Goal: Information Seeking & Learning: Learn about a topic

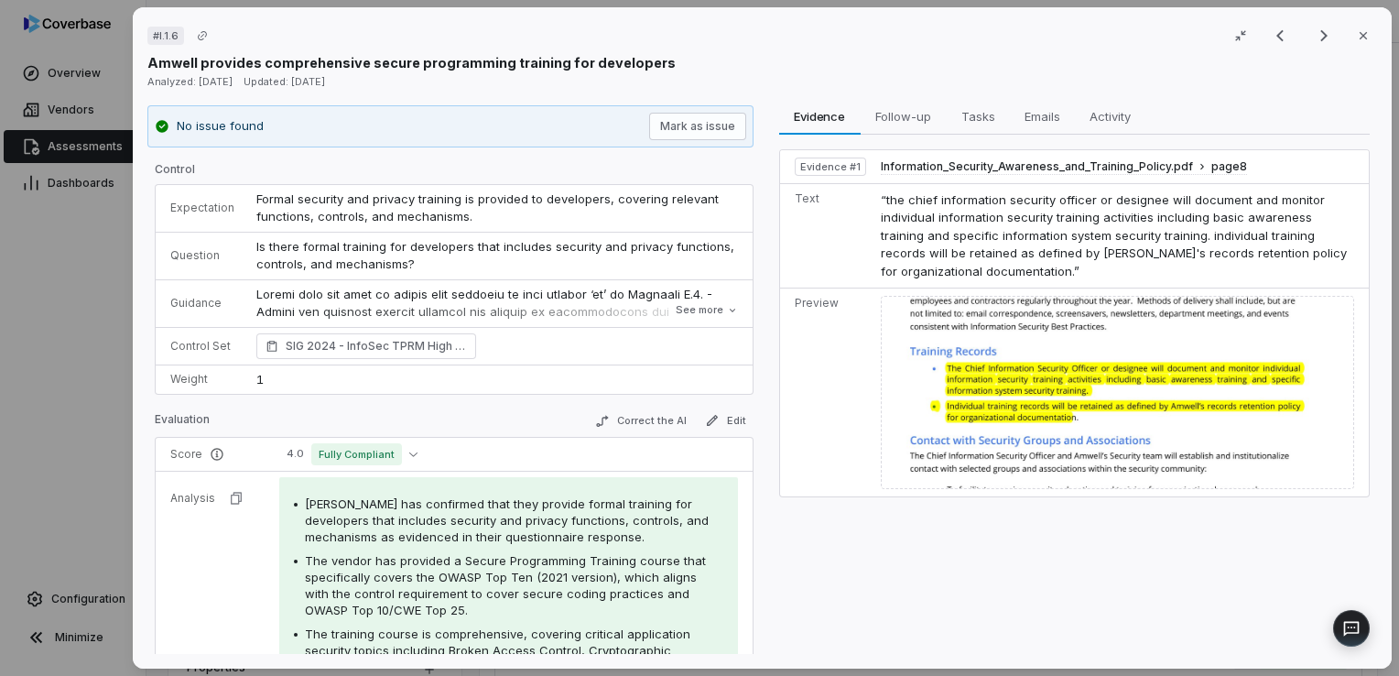
scroll to position [325, 0]
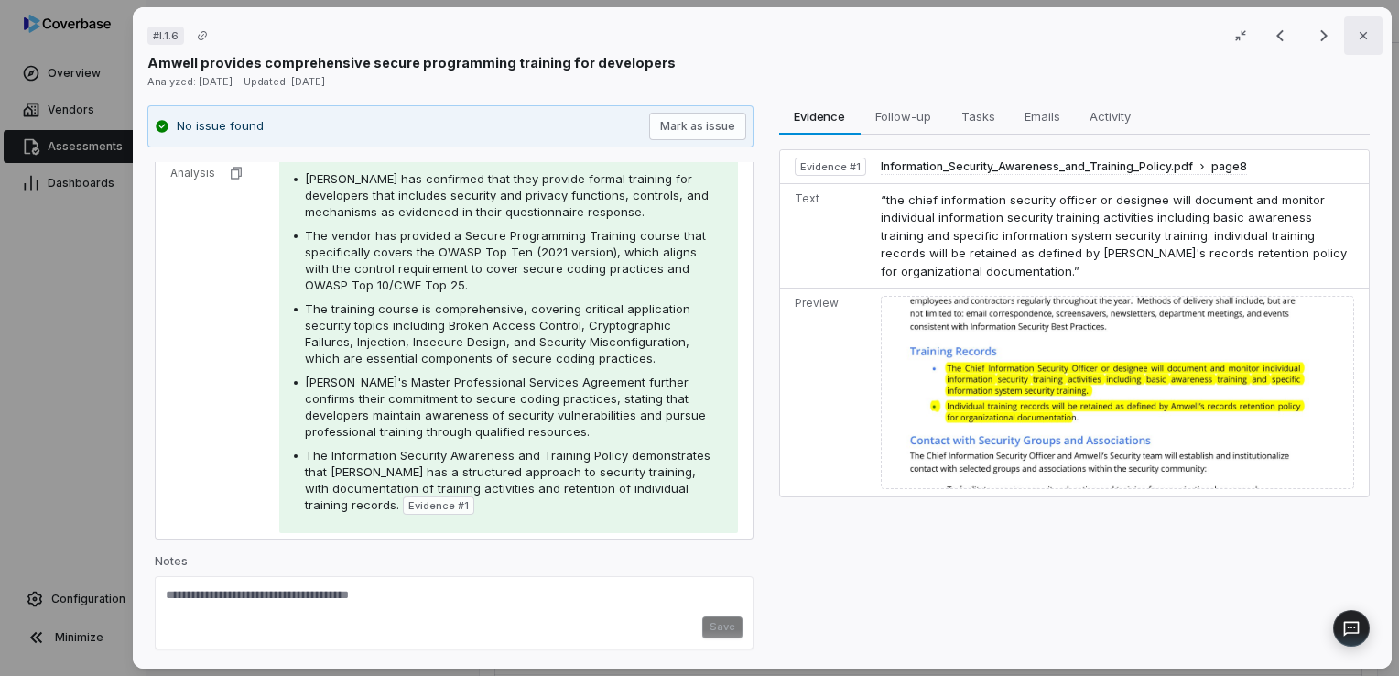
click at [1368, 39] on button "Close" at bounding box center [1363, 35] width 38 height 38
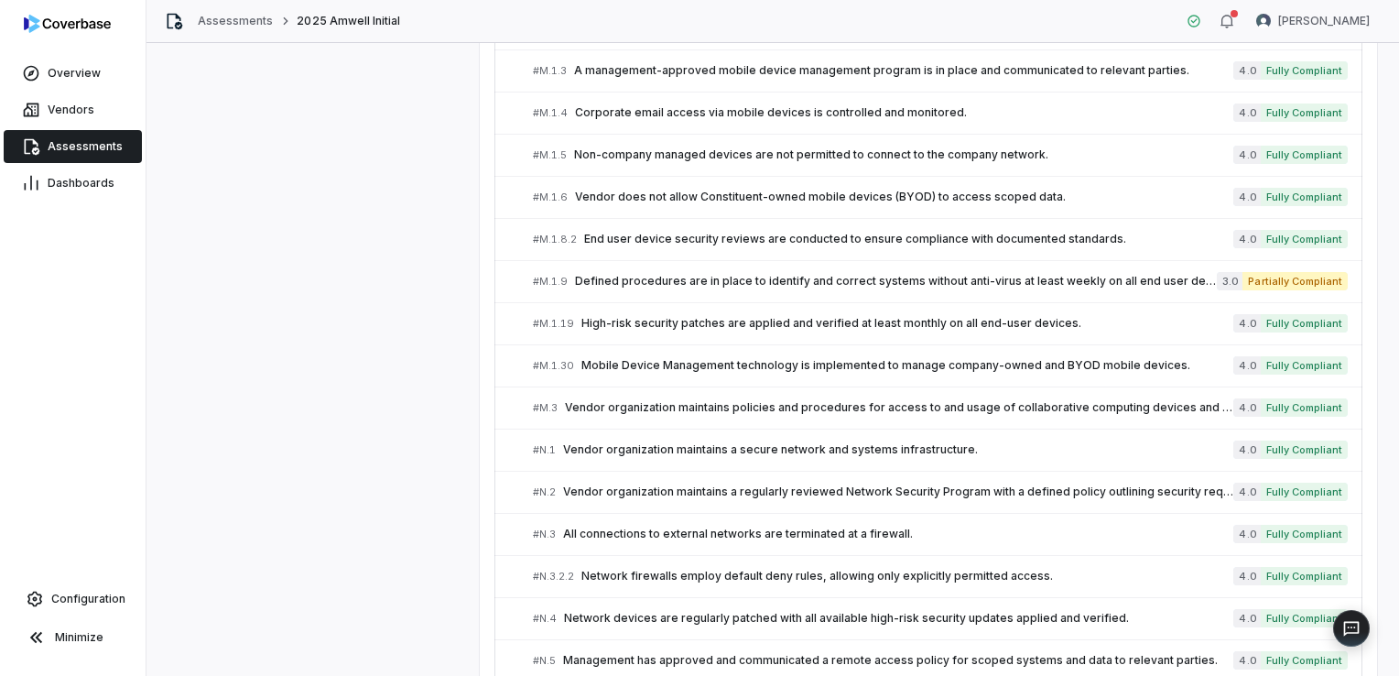
scroll to position [4203, 0]
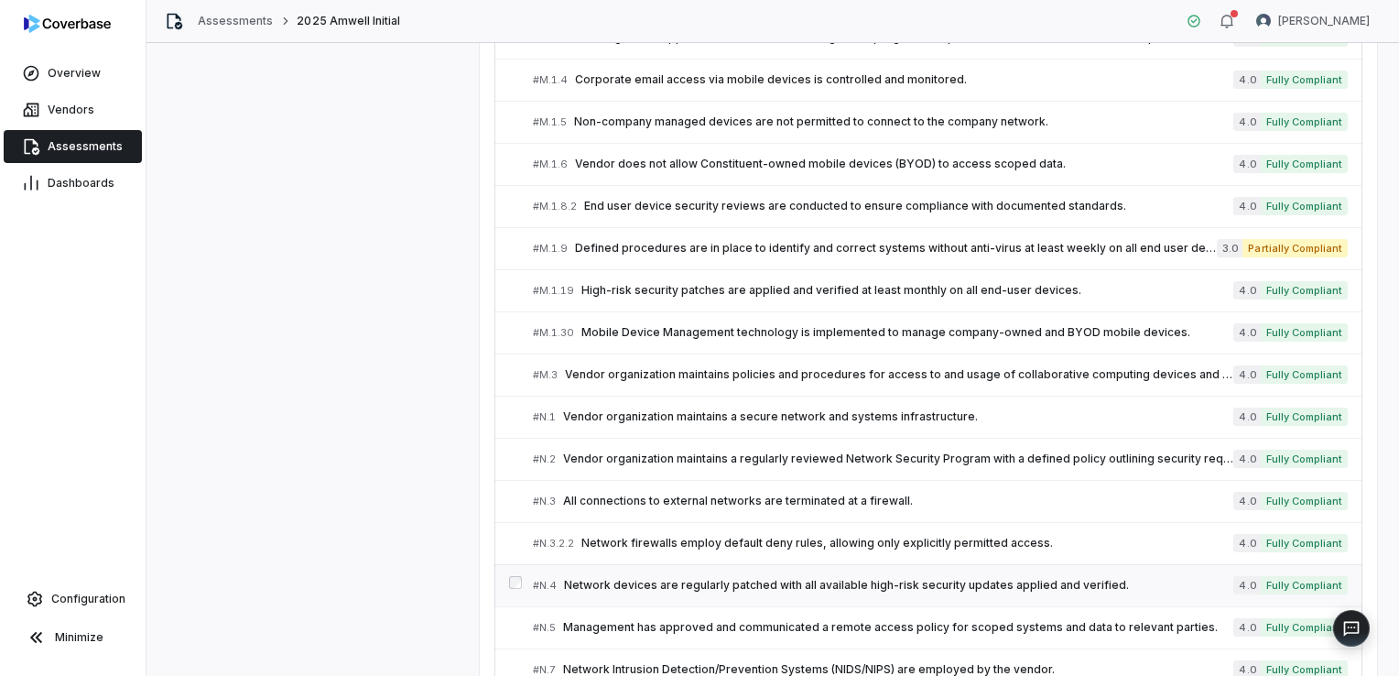
click at [651, 578] on span "Network devices are regularly patched with all available high-risk security upd…" at bounding box center [898, 585] width 669 height 15
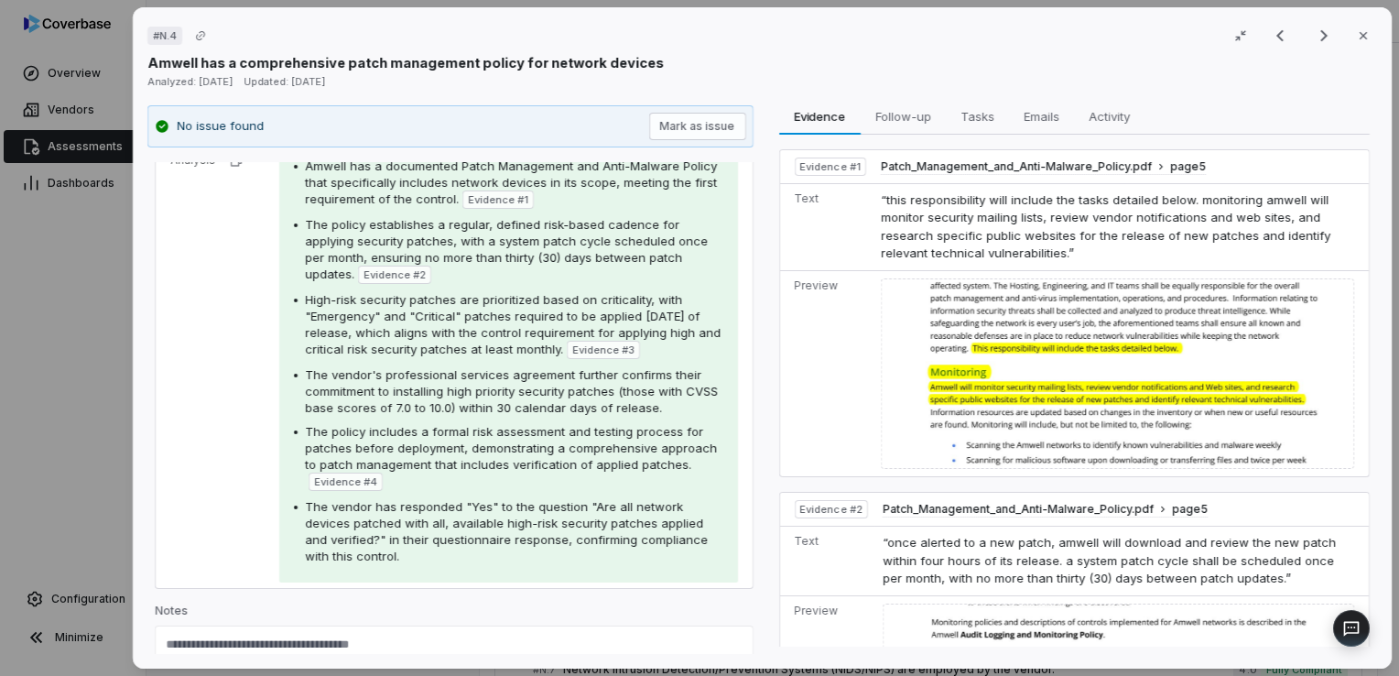
scroll to position [296, 0]
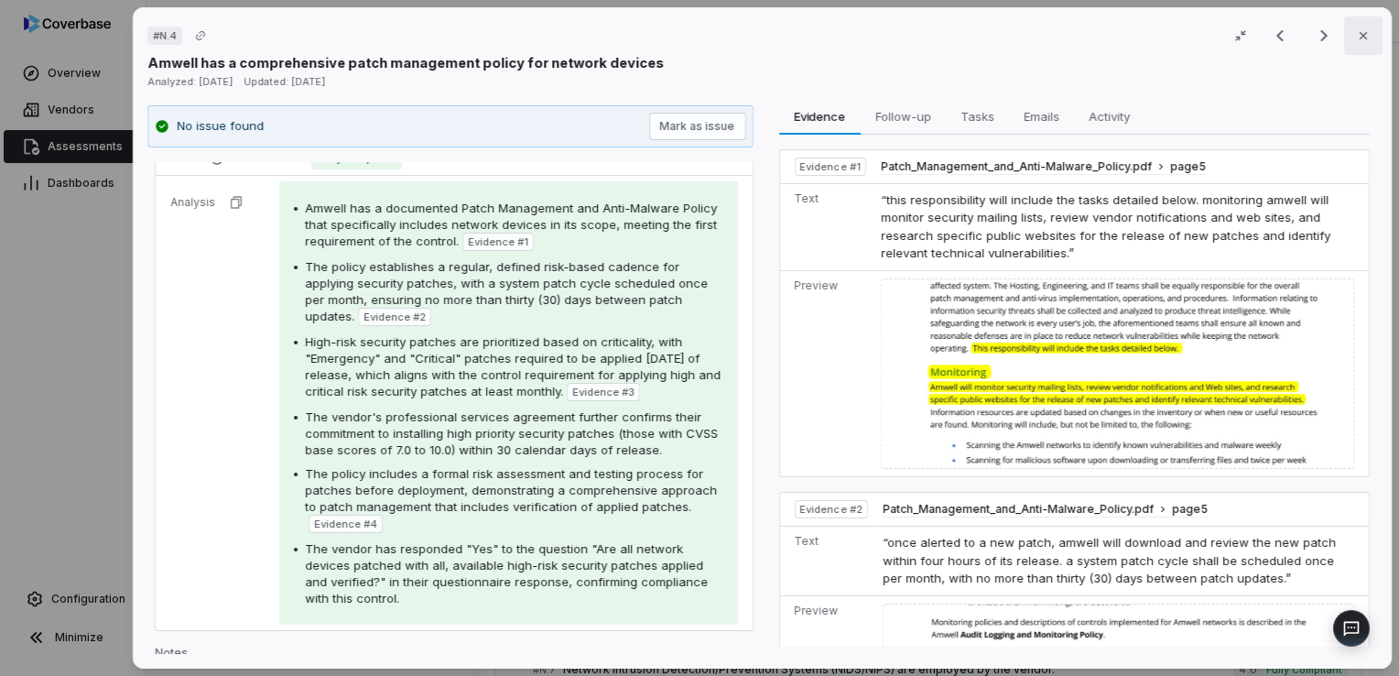
click at [1356, 39] on icon "button" at bounding box center [1363, 35] width 15 height 15
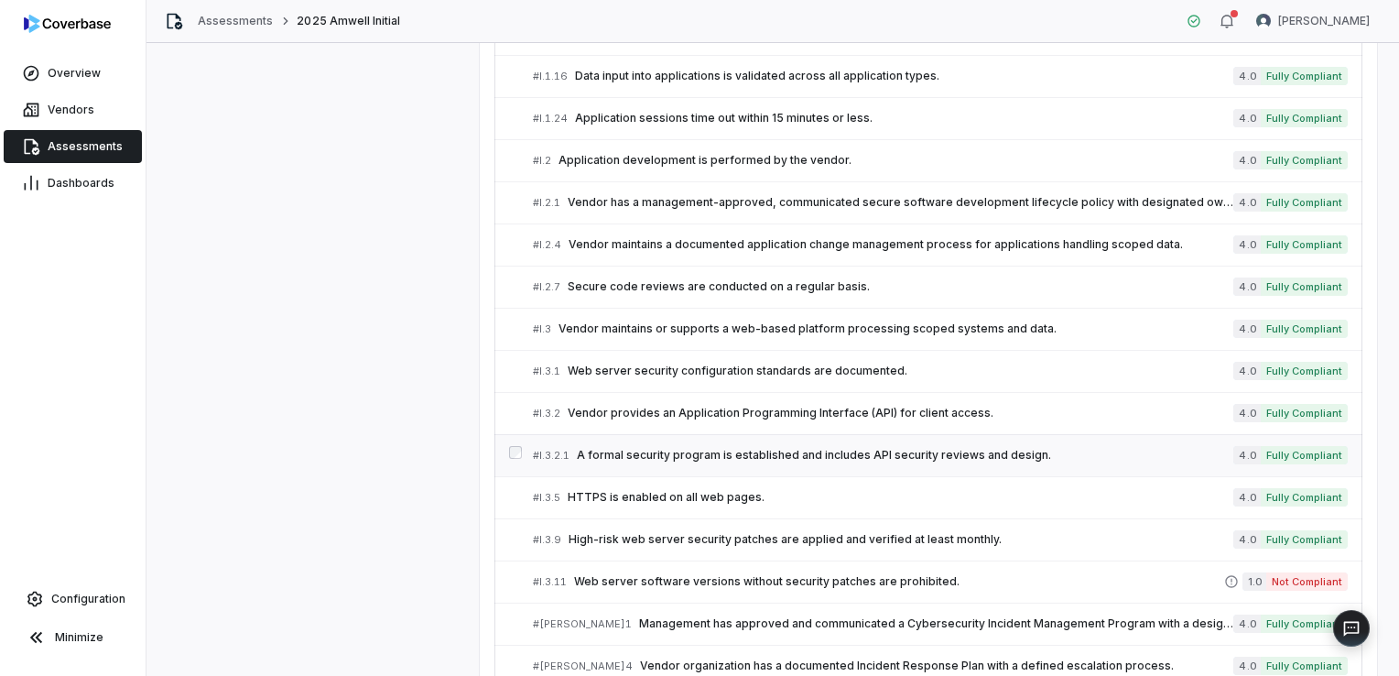
scroll to position [3287, 0]
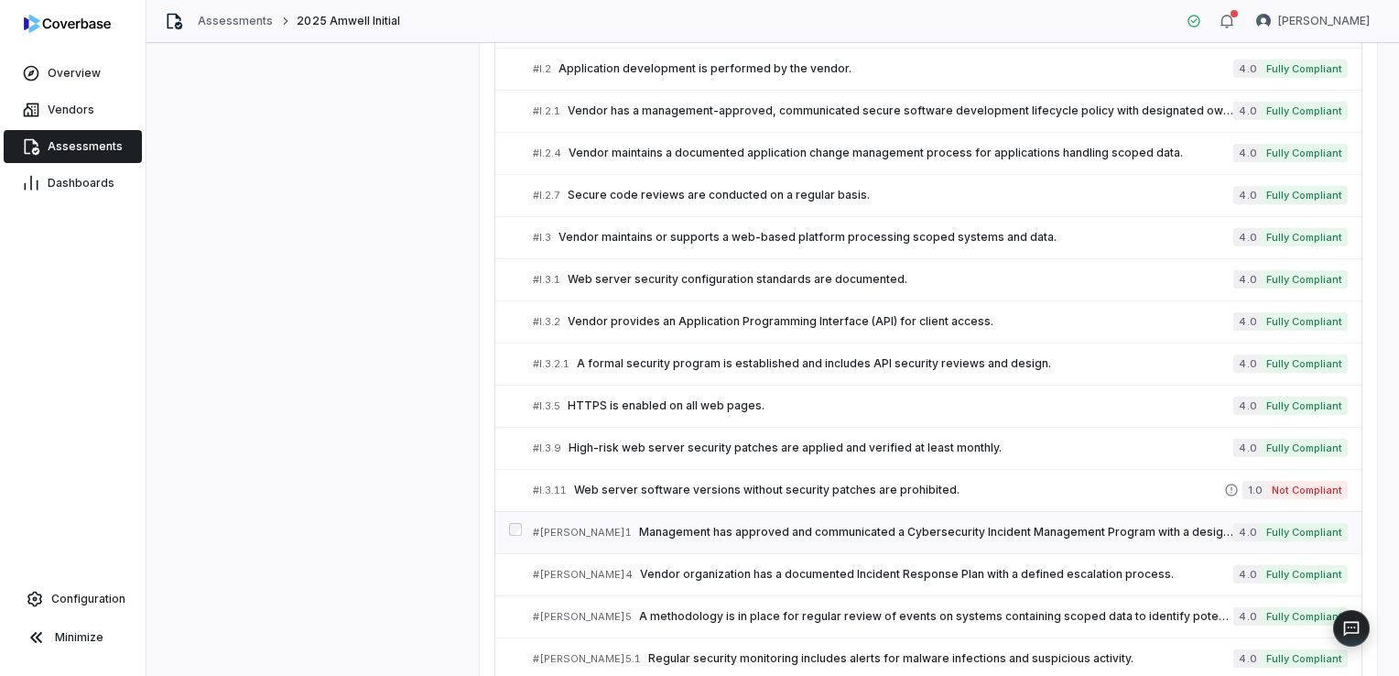
click at [641, 525] on span "Management has approved and communicated a Cybersecurity Incident Management Pr…" at bounding box center [936, 532] width 594 height 15
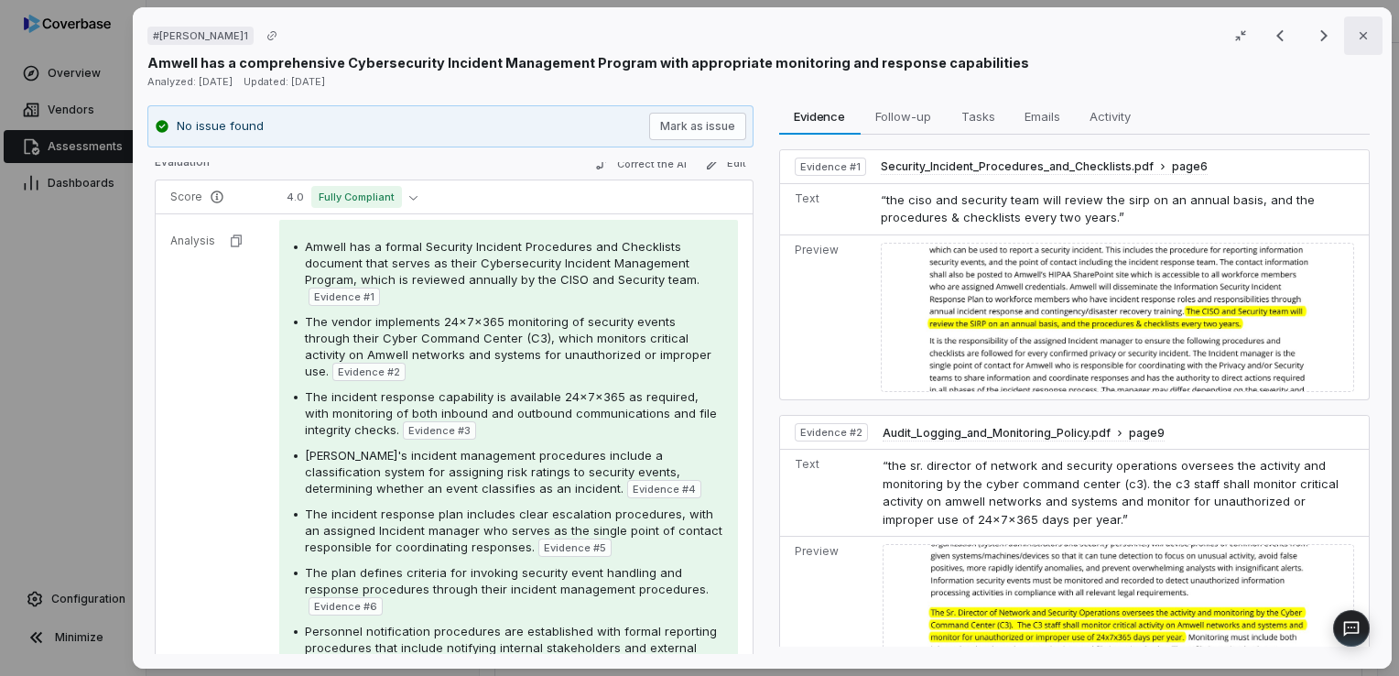
click at [1348, 44] on button "Close" at bounding box center [1363, 35] width 38 height 38
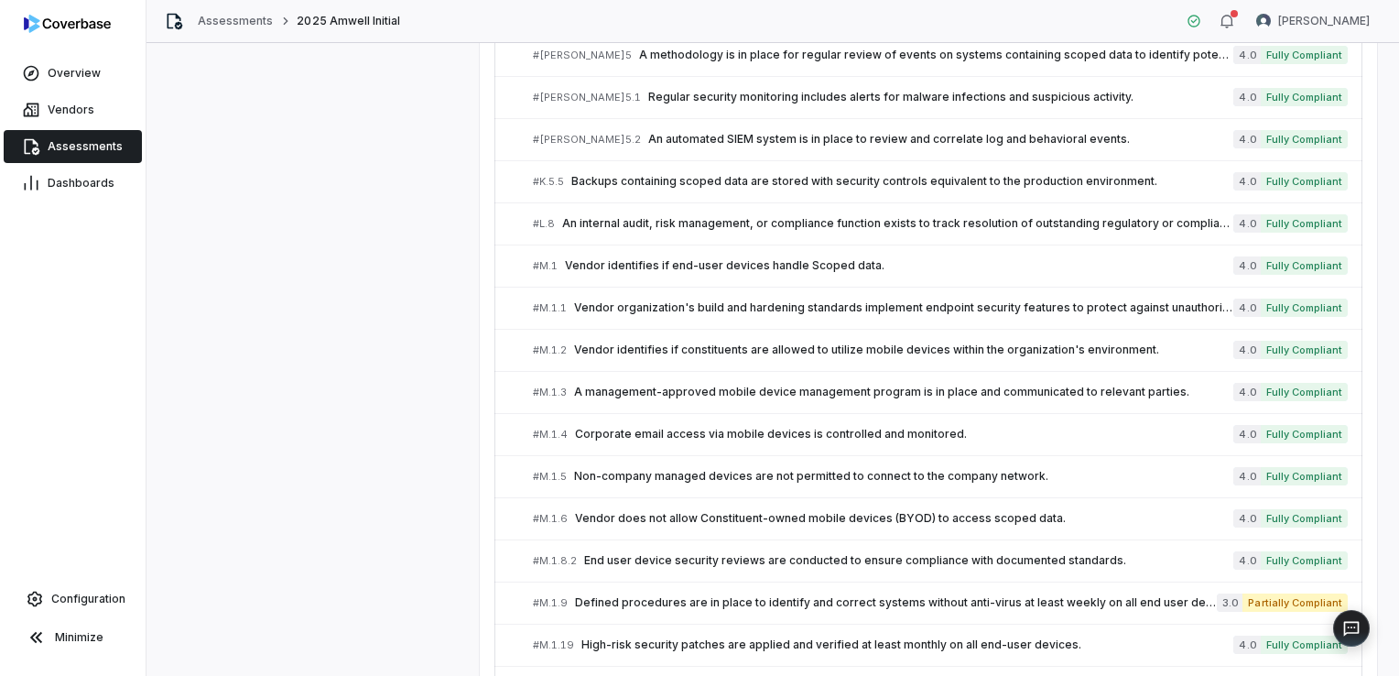
scroll to position [3837, 0]
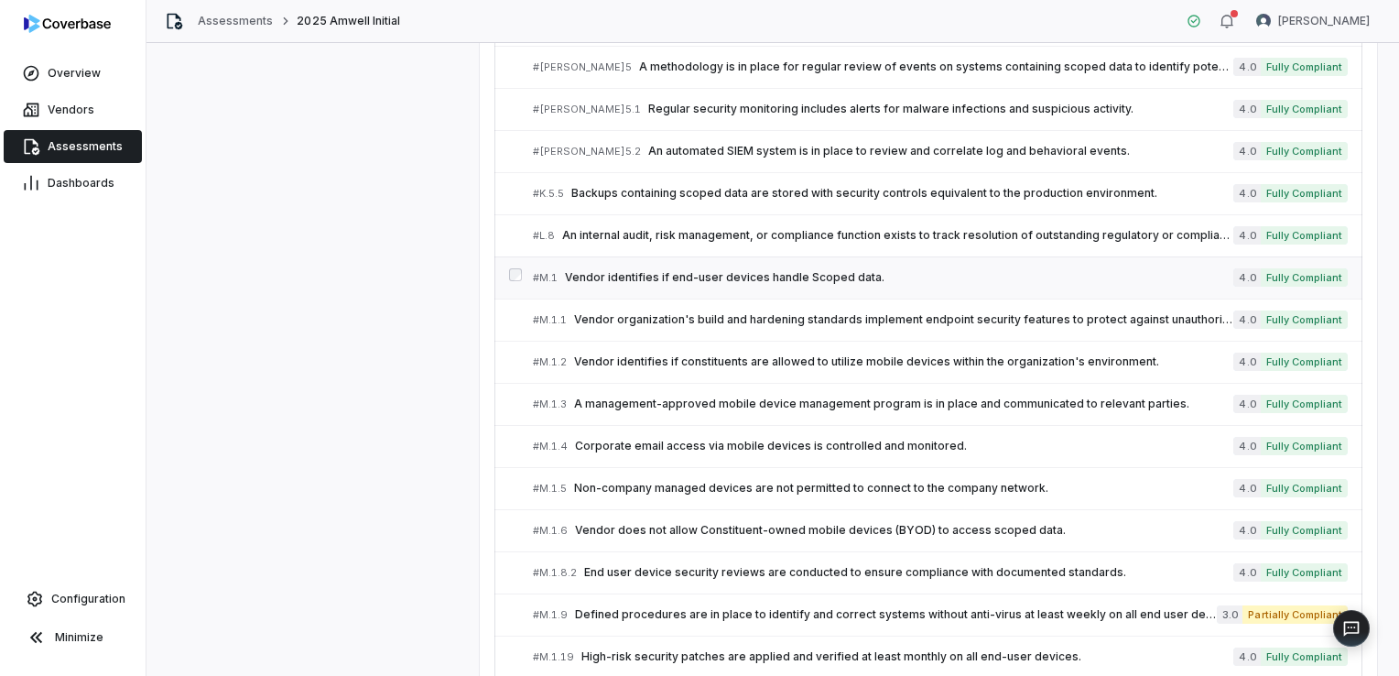
click at [777, 270] on span "Vendor identifies if end-user devices handle Scoped data." at bounding box center [899, 277] width 668 height 15
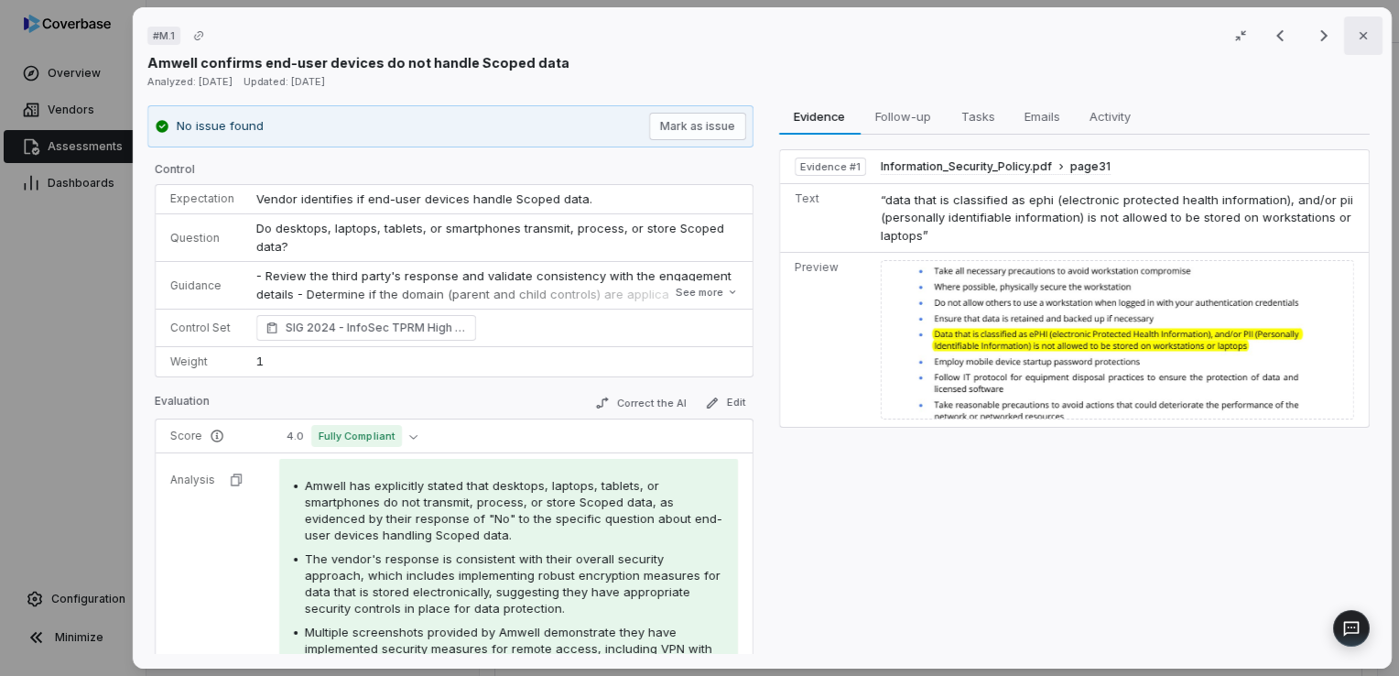
click at [1344, 38] on button "Close" at bounding box center [1363, 35] width 38 height 38
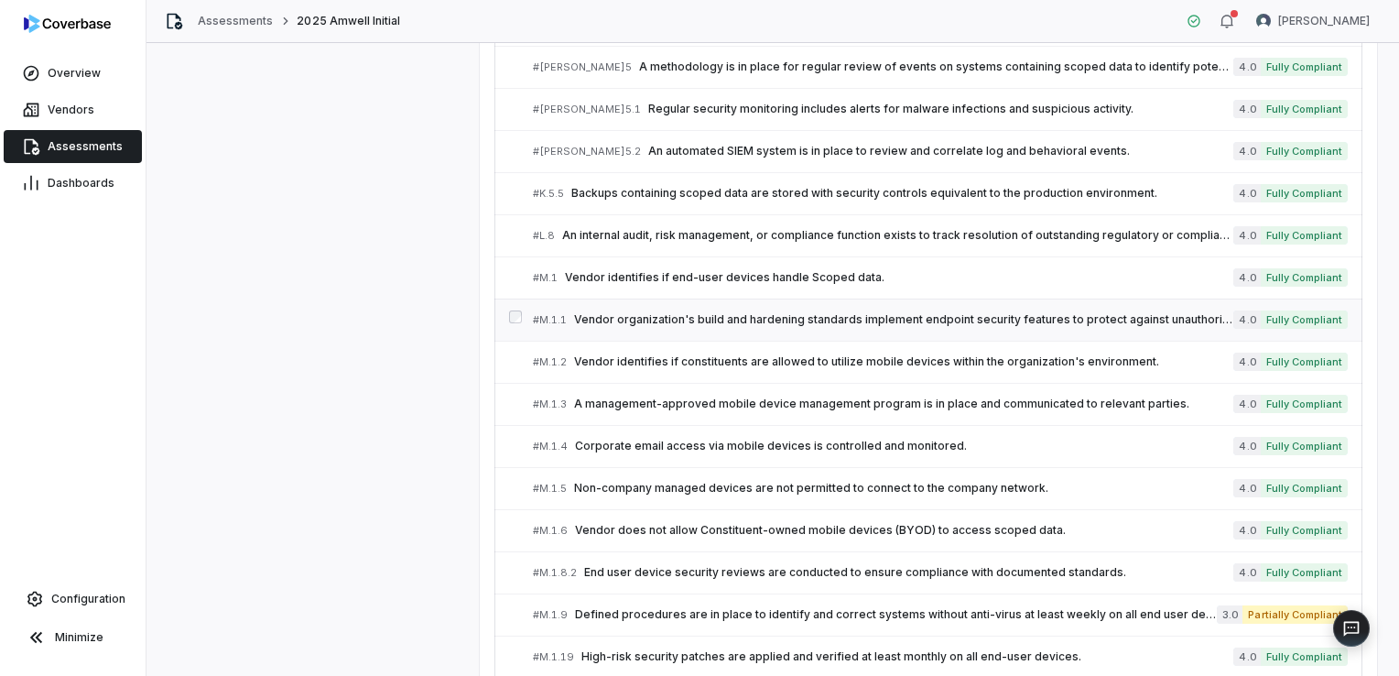
click at [693, 315] on link "# M.1.1 Vendor organization's build and hardening standards implement endpoint …" at bounding box center [940, 319] width 815 height 41
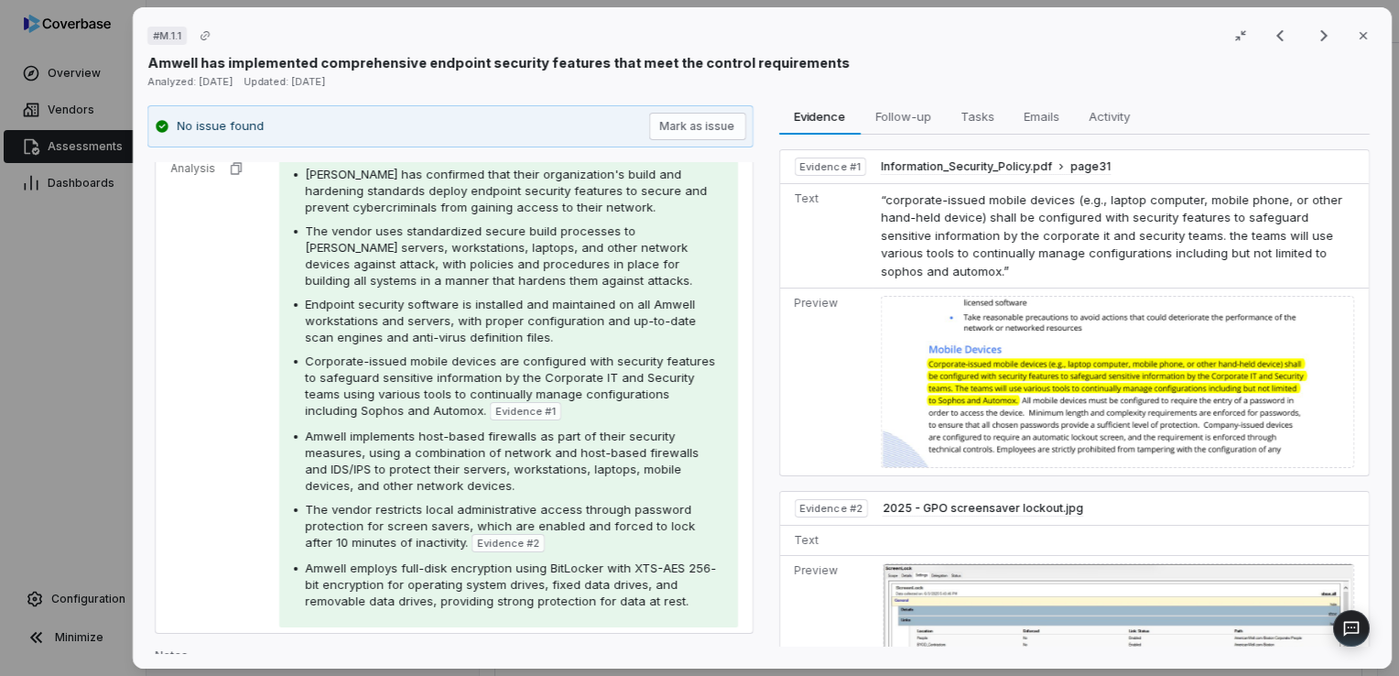
scroll to position [350, 0]
click at [1356, 35] on icon "button" at bounding box center [1363, 35] width 15 height 15
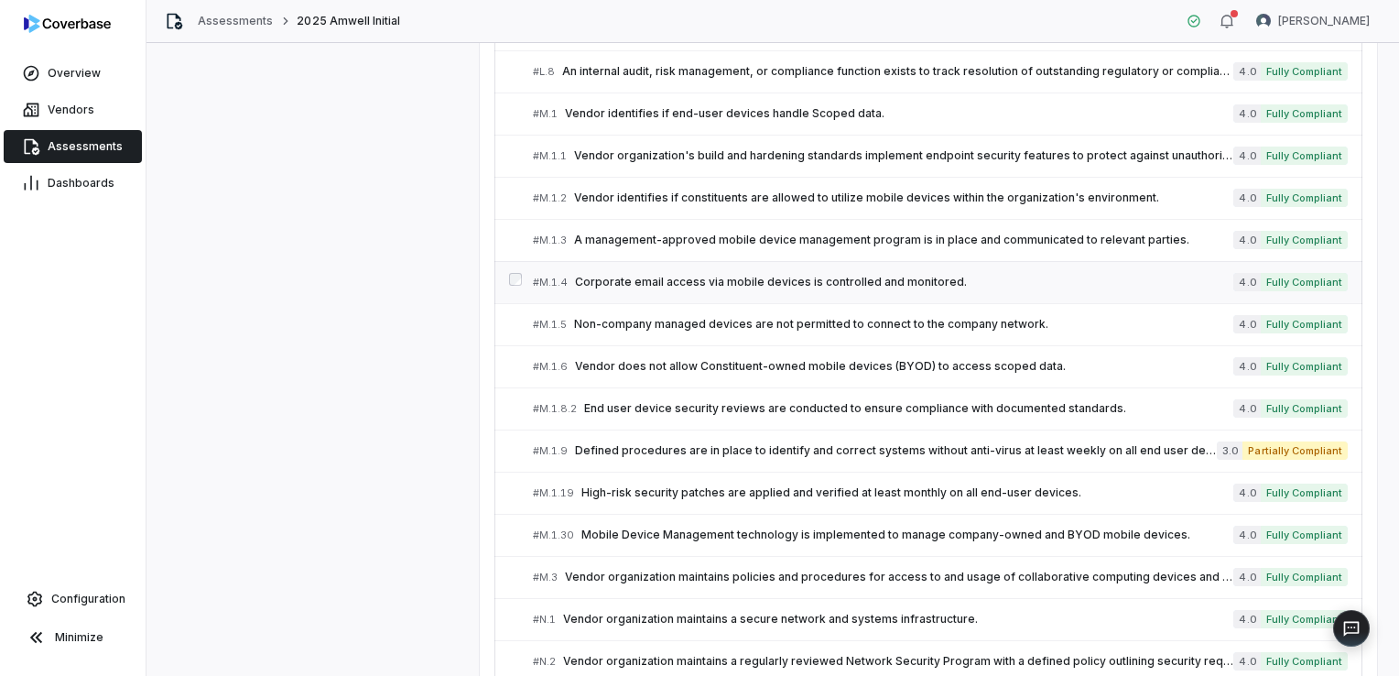
scroll to position [4112, 0]
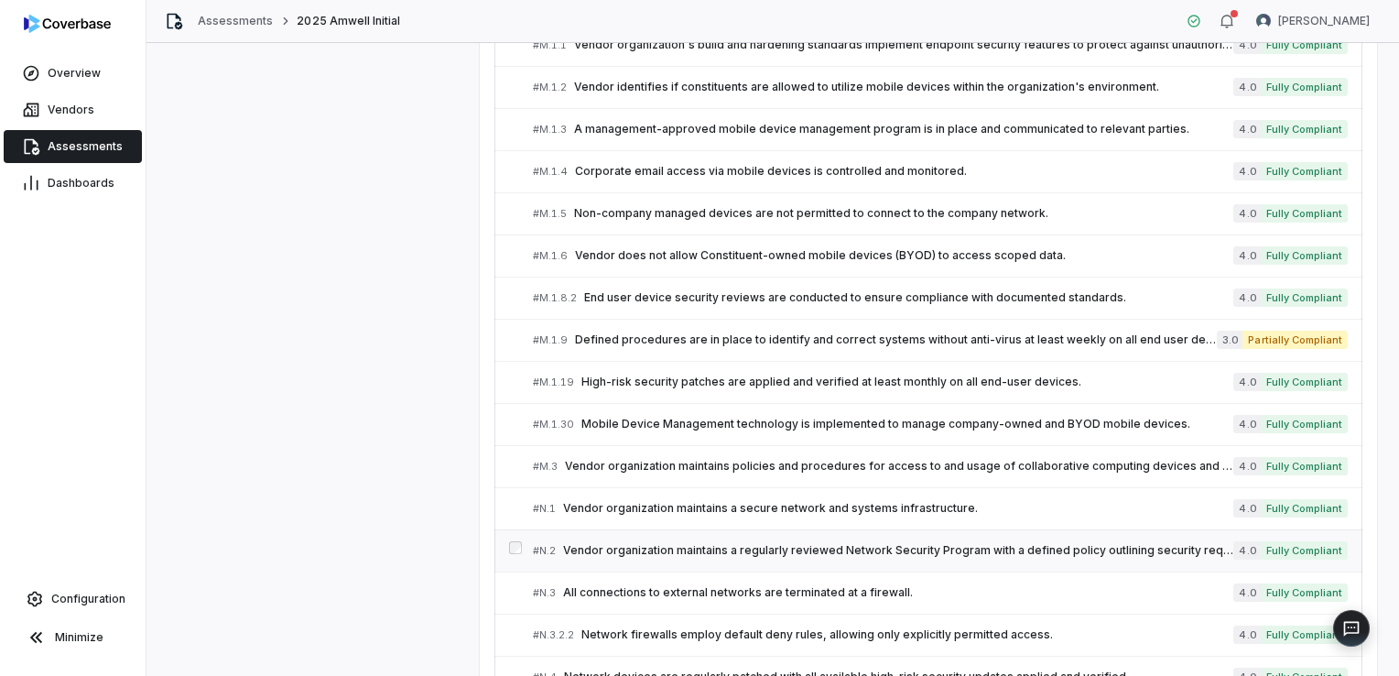
click at [656, 543] on span "Vendor organization maintains a regularly reviewed Network Security Program wit…" at bounding box center [898, 550] width 670 height 15
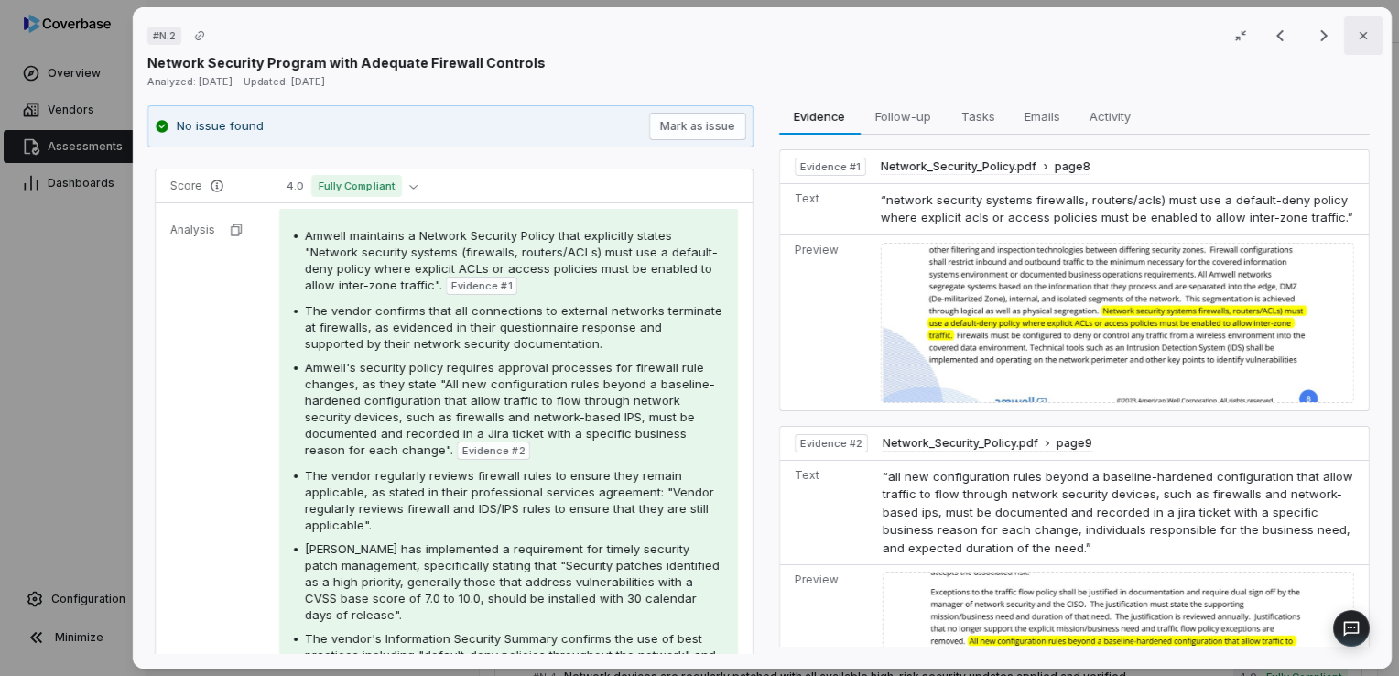
click at [1344, 41] on button "Close" at bounding box center [1363, 35] width 38 height 38
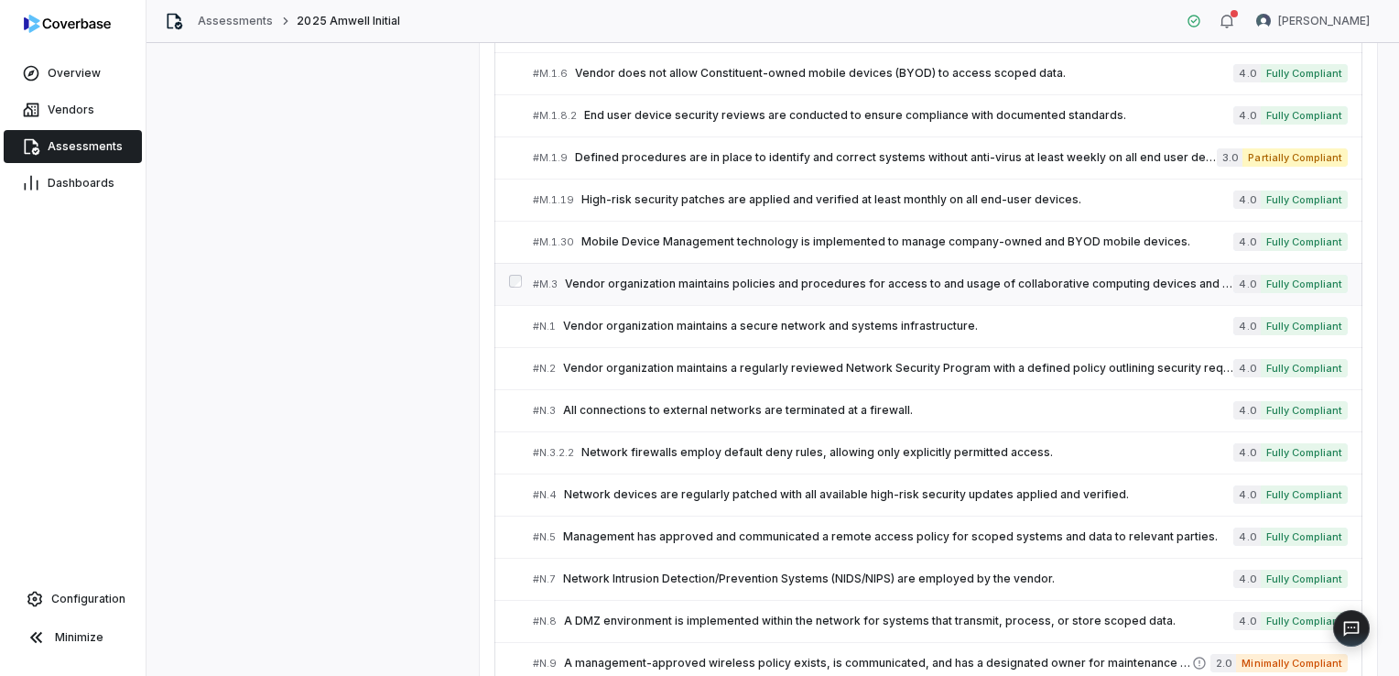
scroll to position [4386, 0]
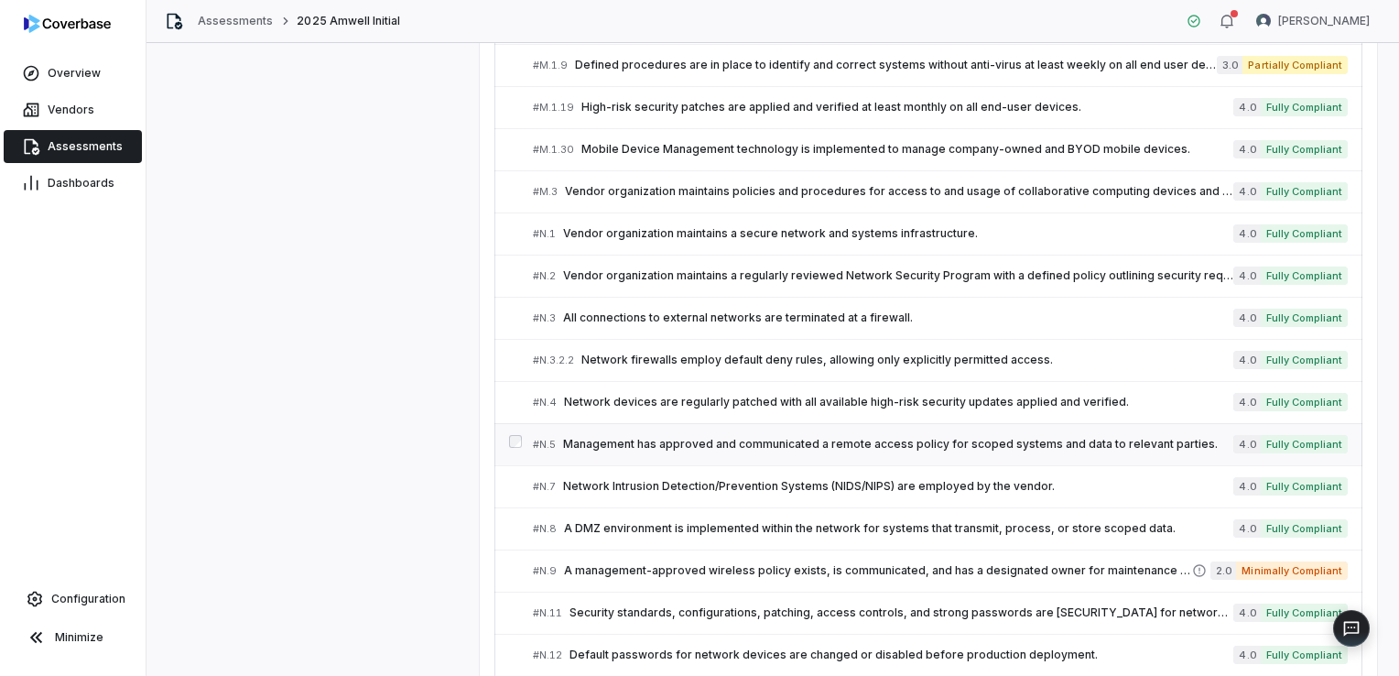
click at [651, 437] on span "Management has approved and communicated a remote access policy for scoped syst…" at bounding box center [898, 444] width 670 height 15
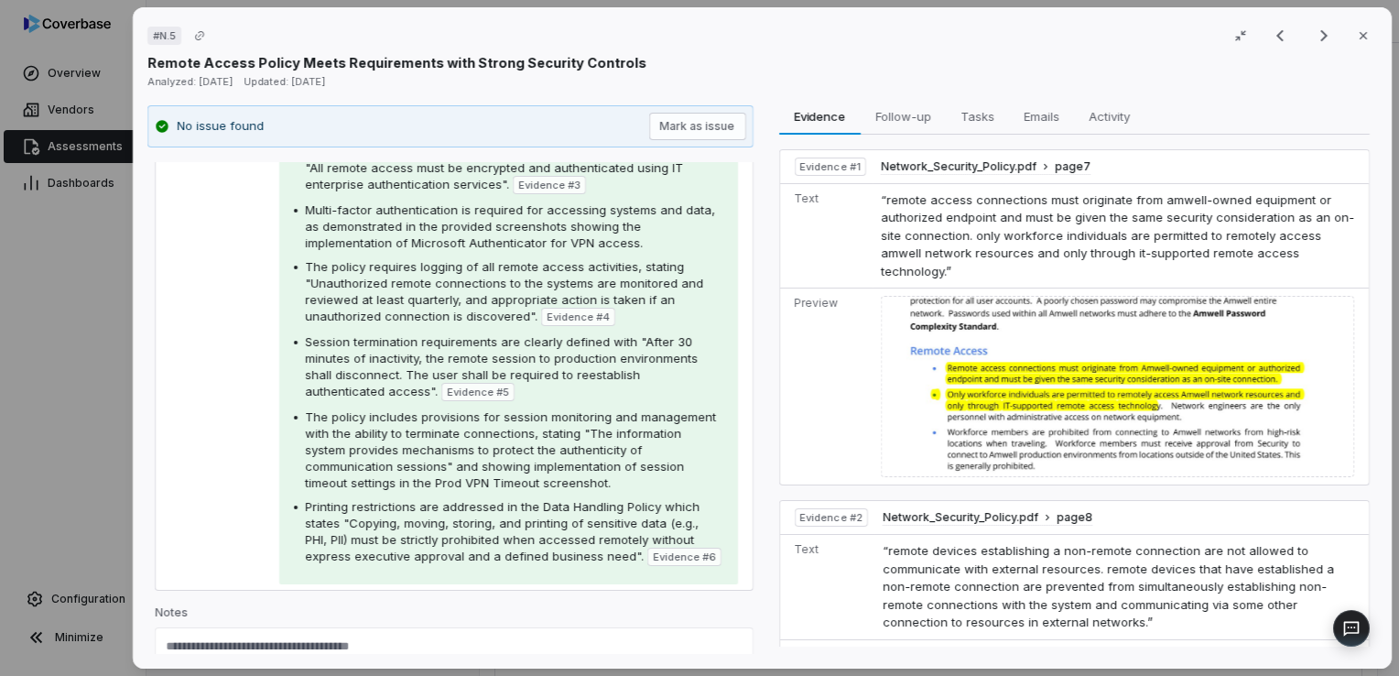
scroll to position [527, 0]
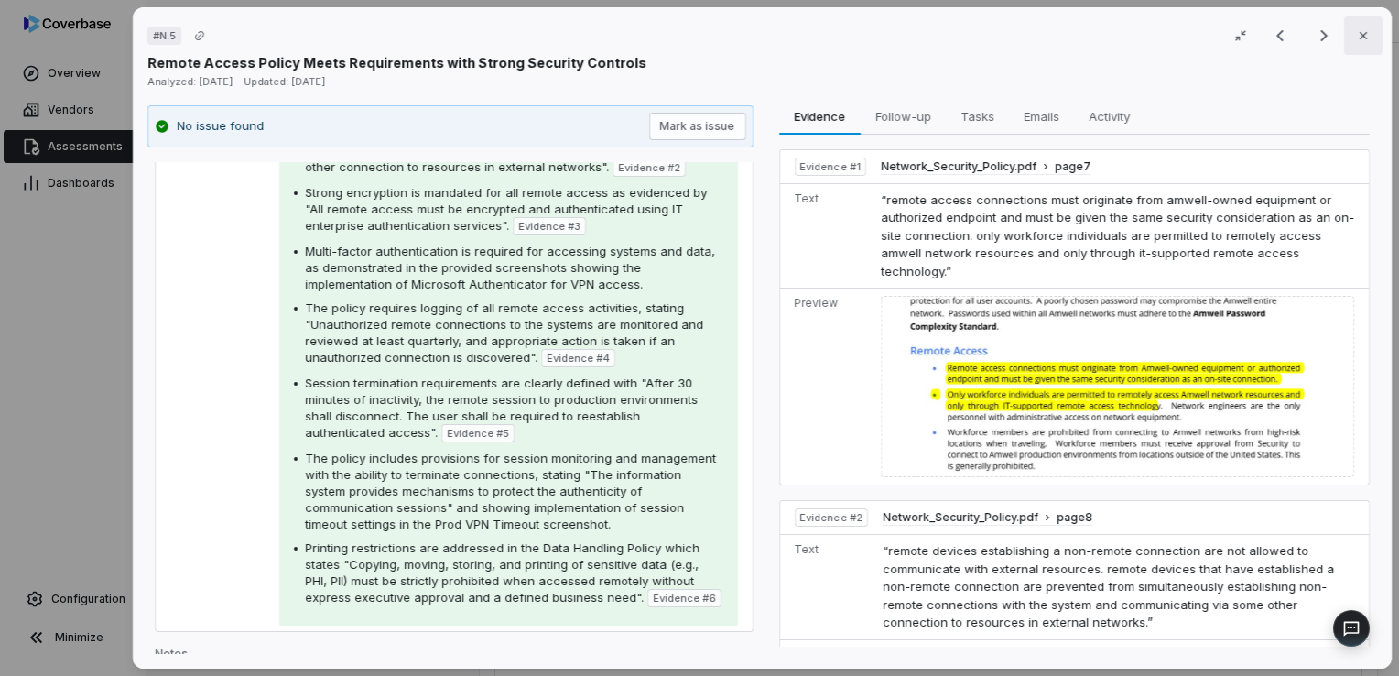
click at [1356, 42] on icon "button" at bounding box center [1363, 35] width 15 height 15
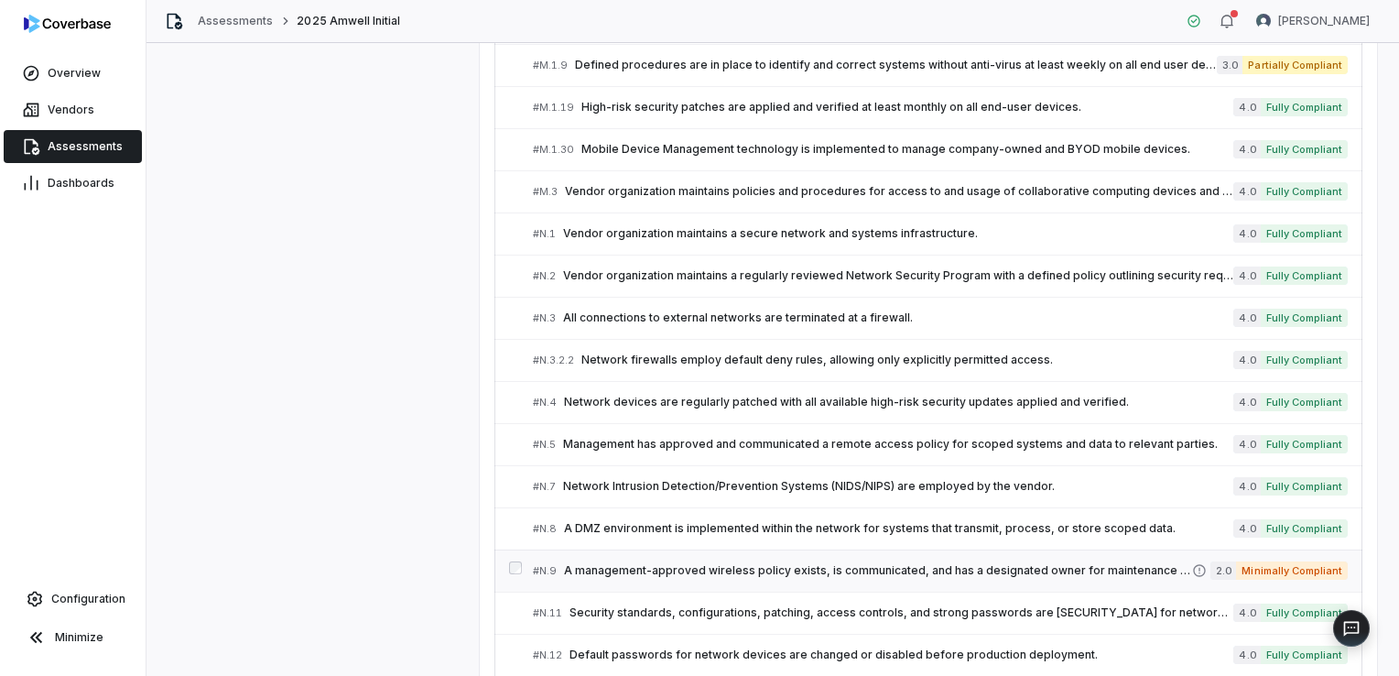
click at [655, 561] on div "# N.9 A management-approved wireless policy exists, is communicated, and has a …" at bounding box center [862, 570] width 659 height 19
